Goal: Task Accomplishment & Management: Manage account settings

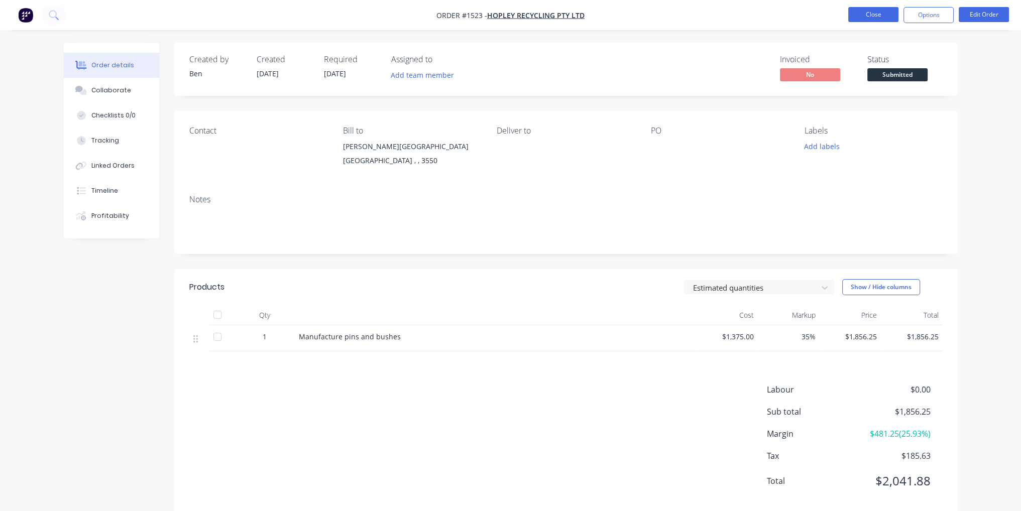
click at [887, 7] on button "Close" at bounding box center [873, 14] width 50 height 15
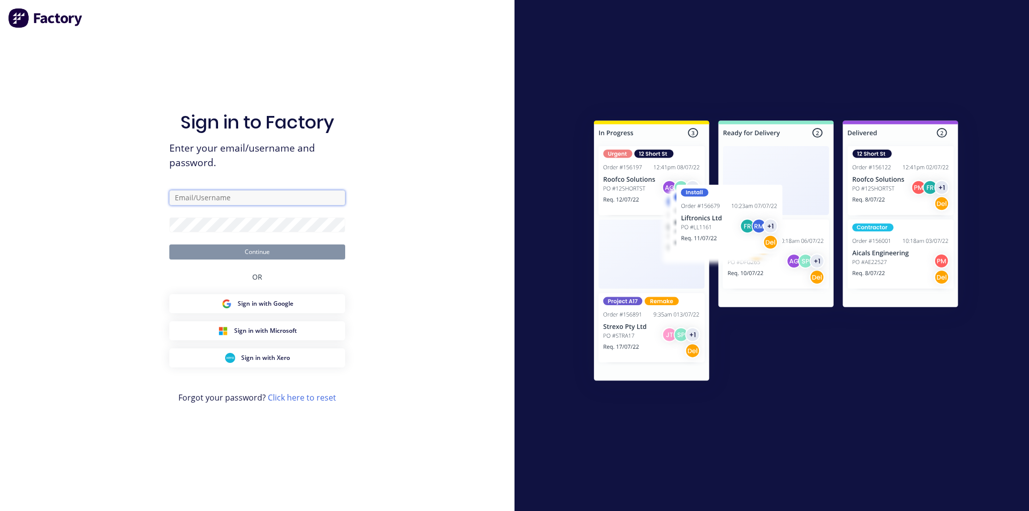
type input "[EMAIL_ADDRESS][DOMAIN_NAME]"
click at [283, 252] on button "Continue" at bounding box center [257, 252] width 176 height 15
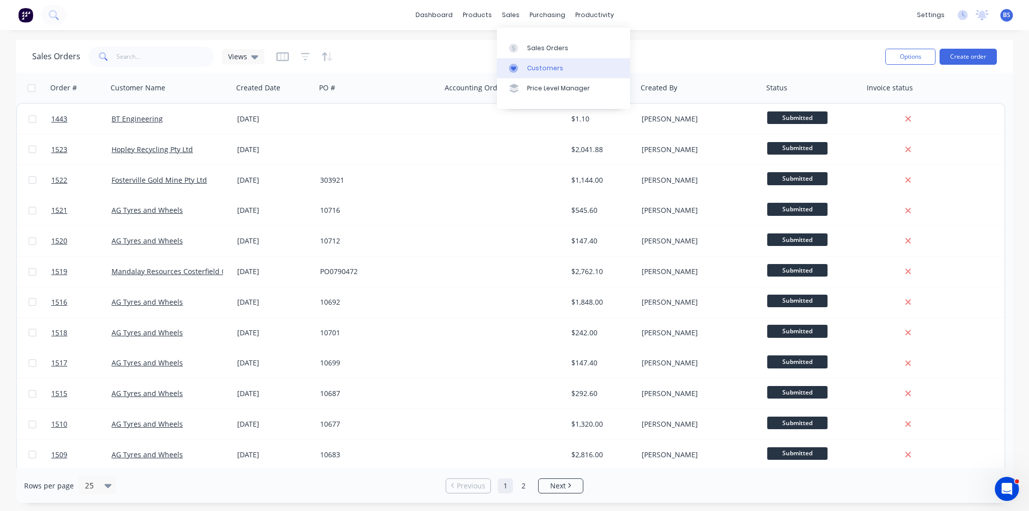
click at [534, 72] on div "Customers" at bounding box center [545, 68] width 36 height 9
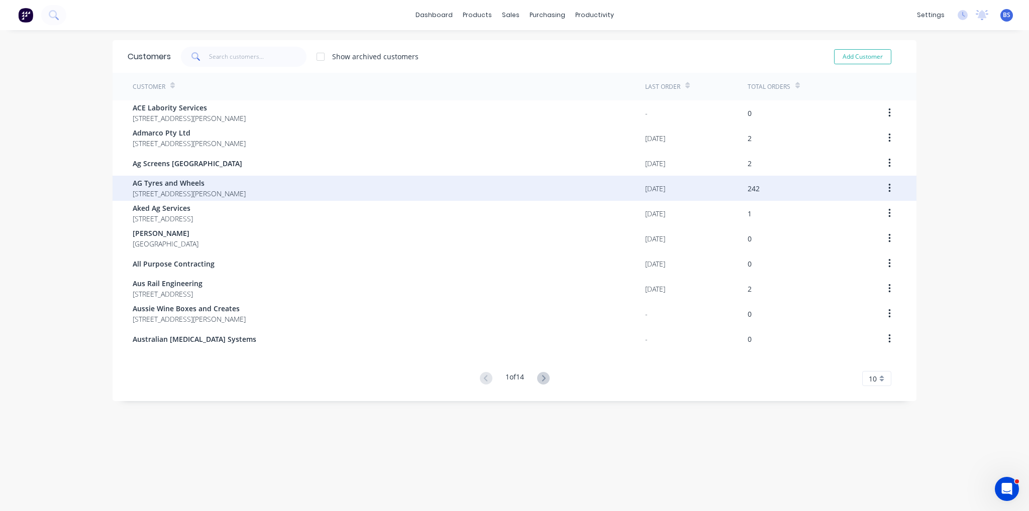
click at [233, 190] on span "[STREET_ADDRESS][PERSON_NAME]" at bounding box center [189, 193] width 113 height 11
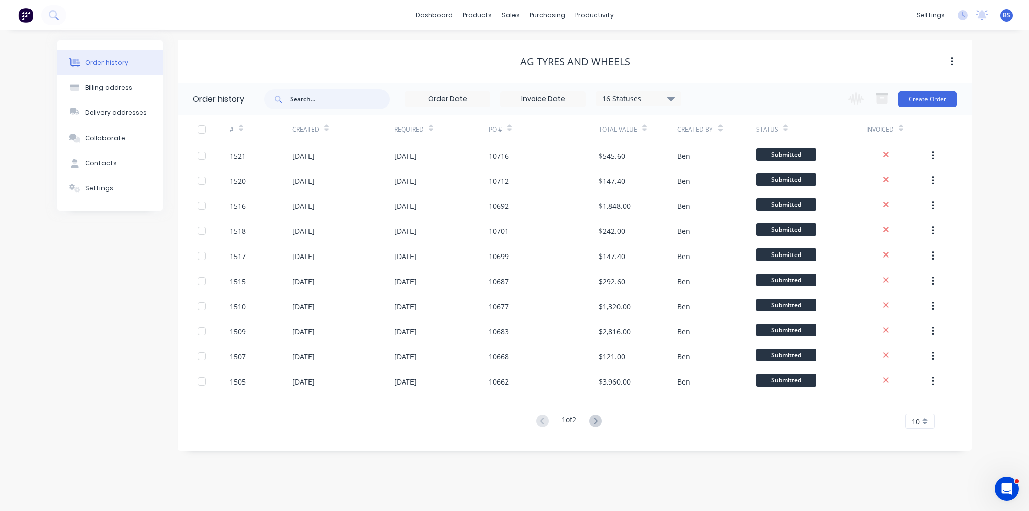
click at [319, 103] on input "text" at bounding box center [339, 99] width 99 height 20
type input "86"
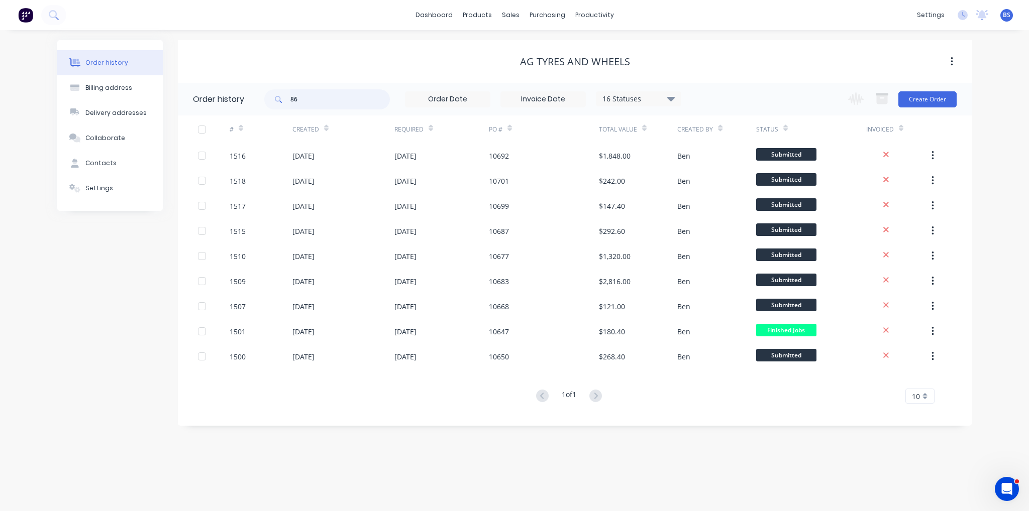
click at [318, 103] on input "86" at bounding box center [339, 99] width 99 height 20
type input "8666"
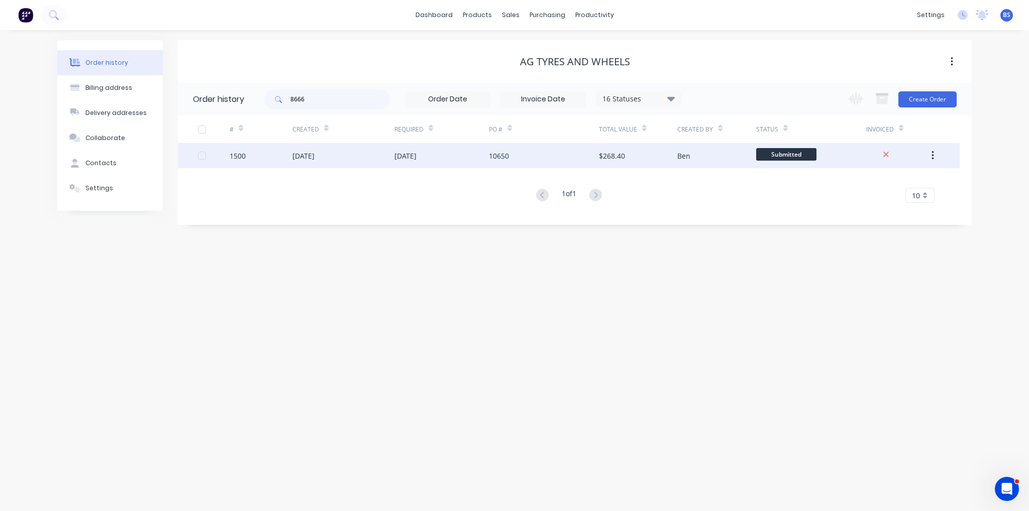
click at [518, 155] on div "10650" at bounding box center [544, 155] width 110 height 25
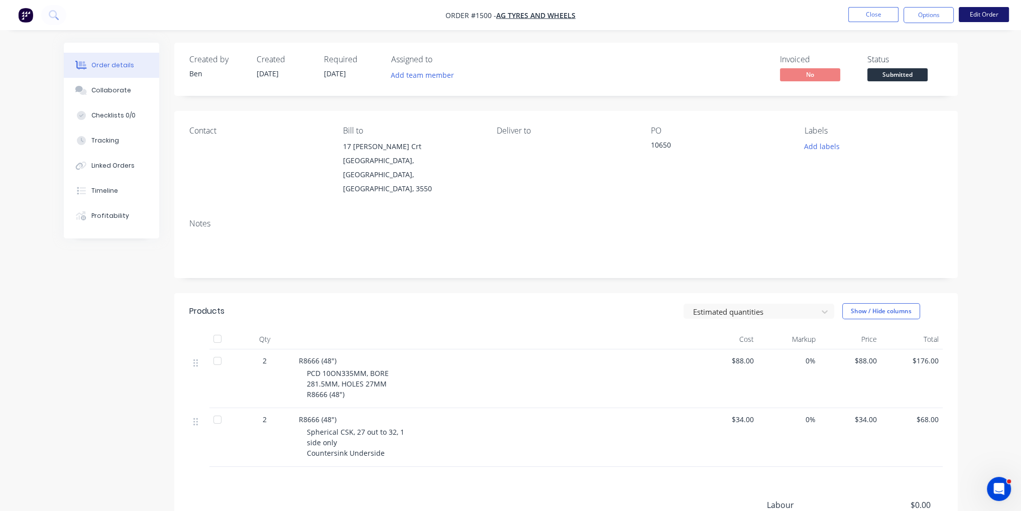
click at [975, 15] on button "Edit Order" at bounding box center [984, 14] width 50 height 15
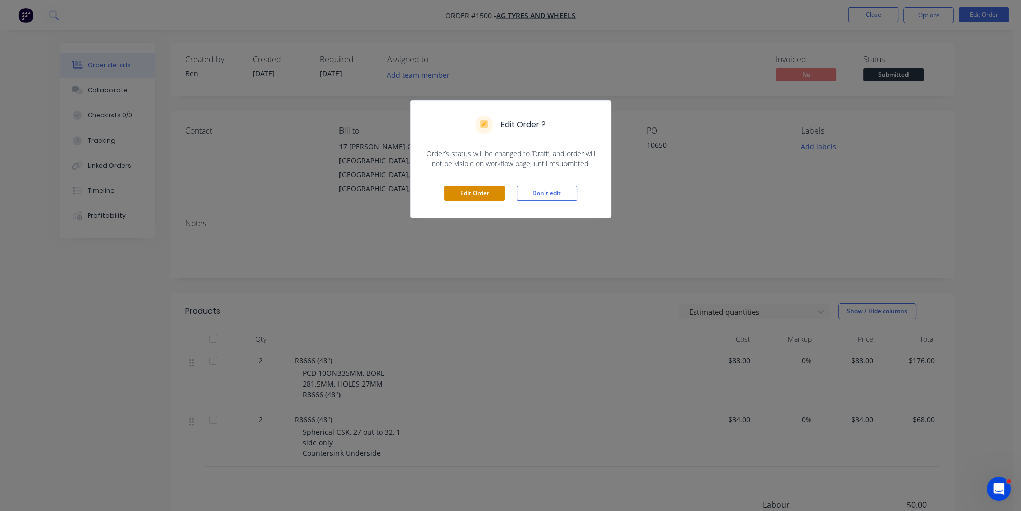
click at [488, 194] on button "Edit Order" at bounding box center [474, 193] width 60 height 15
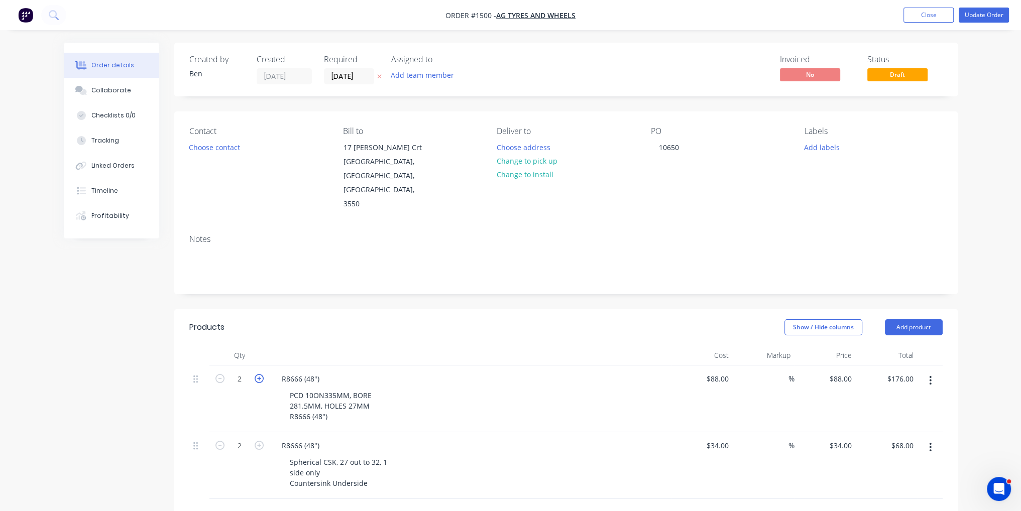
click at [257, 374] on icon "button" at bounding box center [259, 378] width 9 height 9
type input "3"
type input "$264.00"
click at [257, 374] on icon "button" at bounding box center [259, 378] width 9 height 9
type input "4"
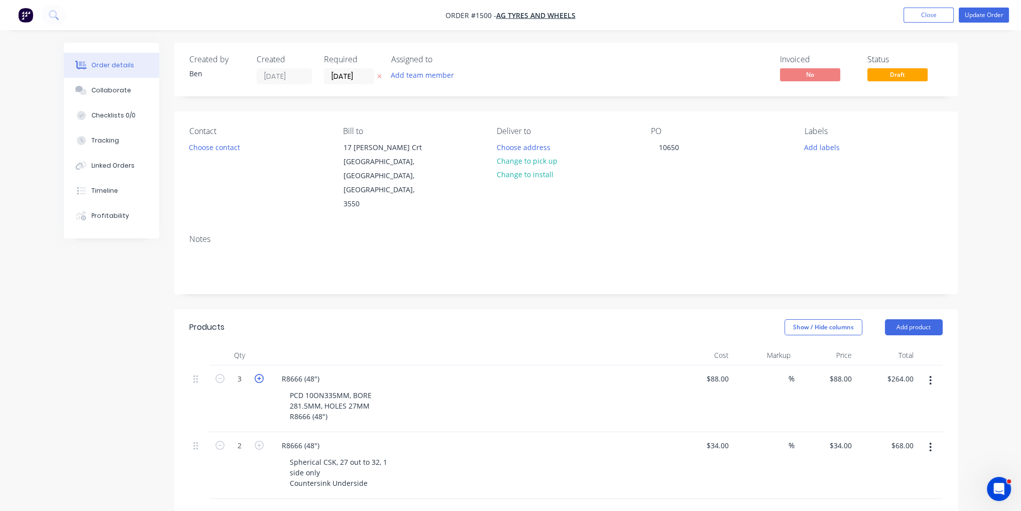
type input "$352.00"
click at [261, 441] on icon "button" at bounding box center [259, 445] width 9 height 9
type input "3"
type input "$102.00"
click at [261, 441] on icon "button" at bounding box center [259, 445] width 9 height 9
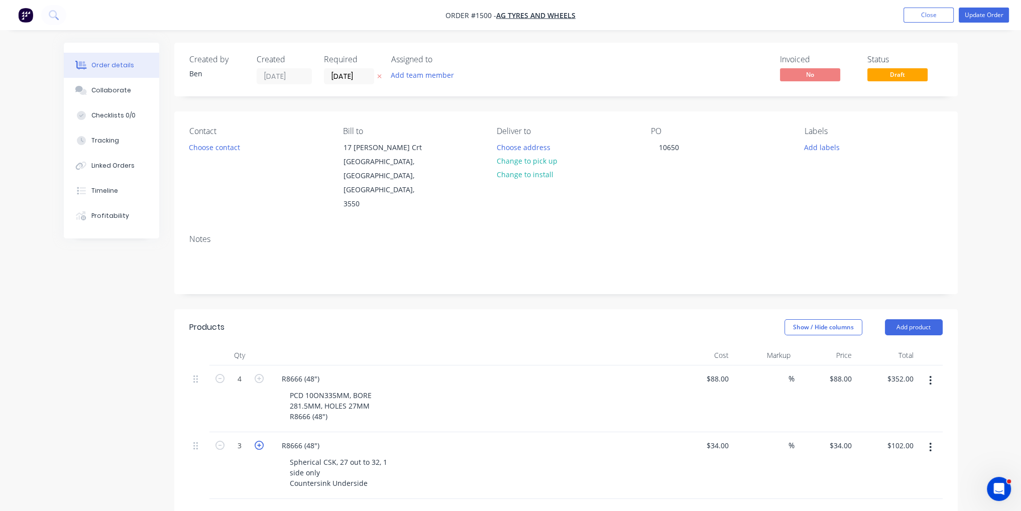
type input "4"
type input "$136.00"
click at [992, 19] on button "Update Order" at bounding box center [984, 15] width 50 height 15
